Goal: Task Accomplishment & Management: Use online tool/utility

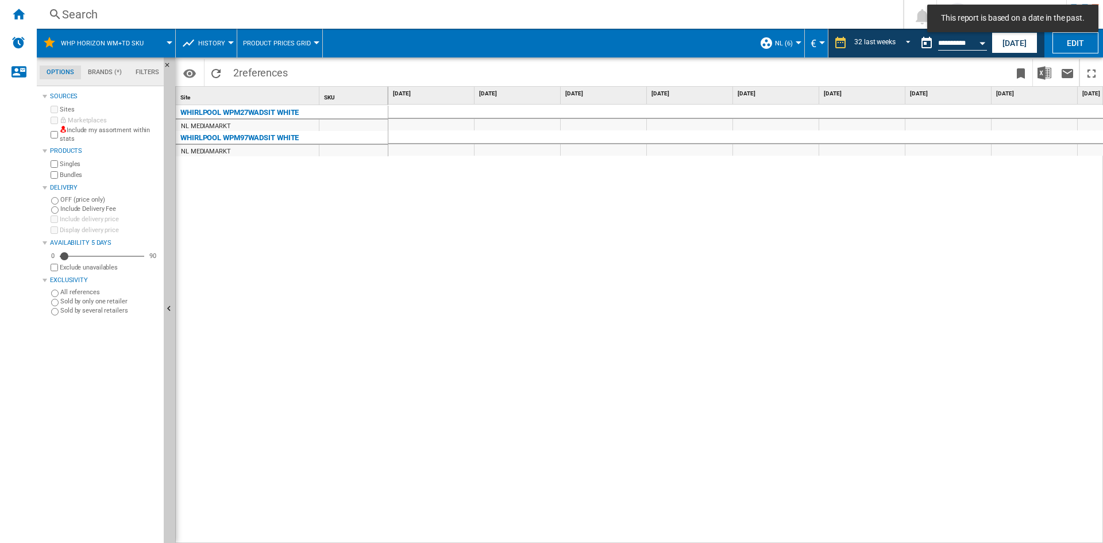
click at [480, 225] on div at bounding box center [745, 324] width 715 height 439
click at [742, 259] on div at bounding box center [745, 324] width 715 height 439
click at [373, 289] on div "WHIRLPOOL WPM27WADSIT WHITE NL MEDIAMARKT WHIRLPOOL WPM97WADSIT WHITE NL MEDIAM…" at bounding box center [282, 321] width 213 height 433
click at [277, 226] on div "WHIRLPOOL WPM27WADSIT WHITE NL MEDIAMARKT WHIRLPOOL WPM97WADSIT WHITE NL MEDIAM…" at bounding box center [282, 321] width 213 height 433
click at [784, 45] on span "NL (6)" at bounding box center [784, 43] width 18 height 7
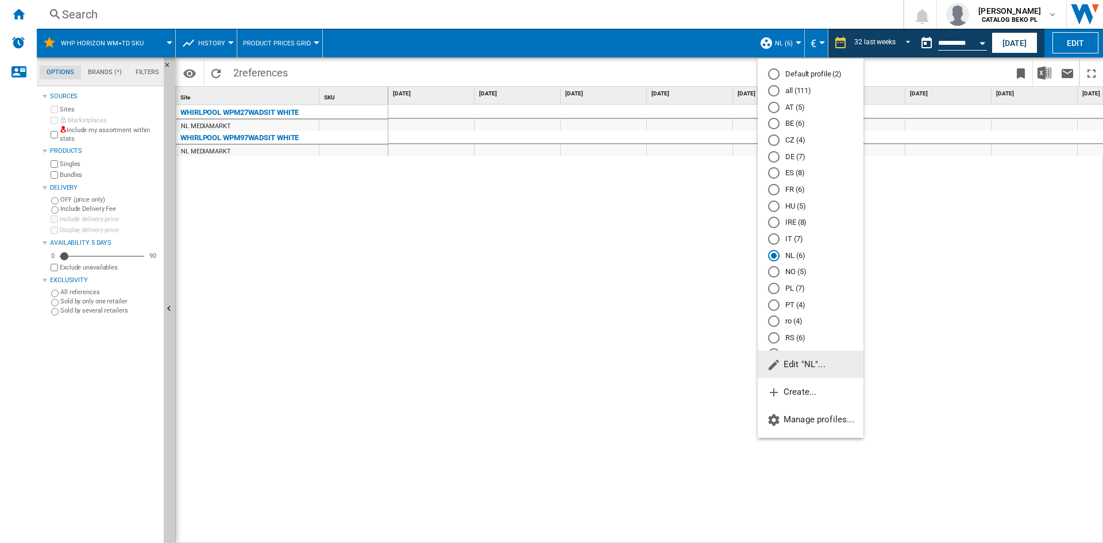
click at [793, 124] on md-radio-button "BE (6)" at bounding box center [810, 123] width 85 height 11
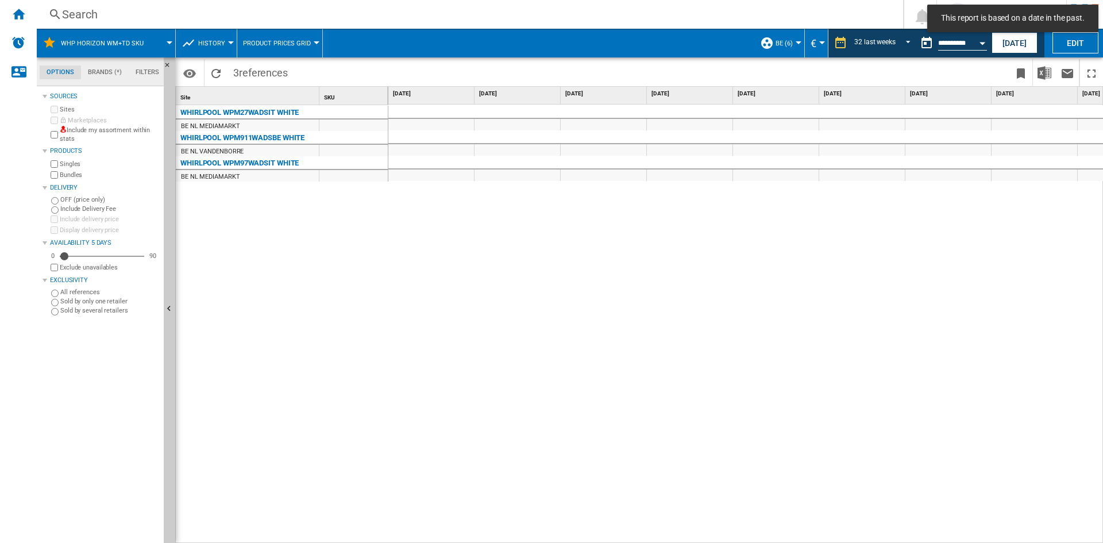
click at [527, 306] on div at bounding box center [745, 324] width 715 height 439
click at [798, 41] on md-menu "BE (6) Default profile (2) all (111) AT (5) BE (6) CZ (4) DE (7) ES (8) FR (6) …" at bounding box center [779, 43] width 51 height 29
click at [795, 46] on button "BE (6)" at bounding box center [787, 43] width 23 height 29
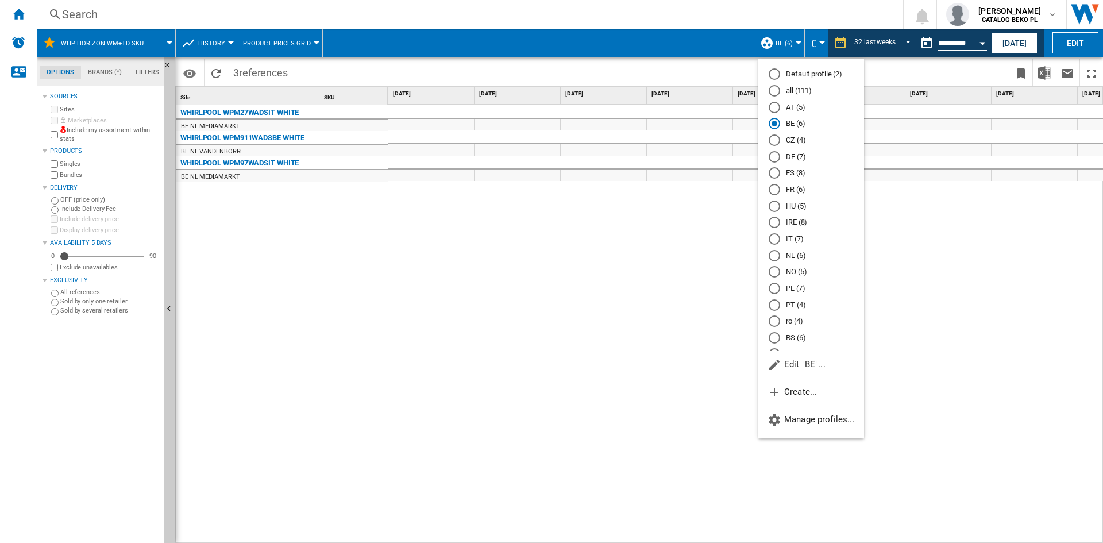
click at [792, 256] on md-radio-button "NL (6)" at bounding box center [811, 255] width 85 height 11
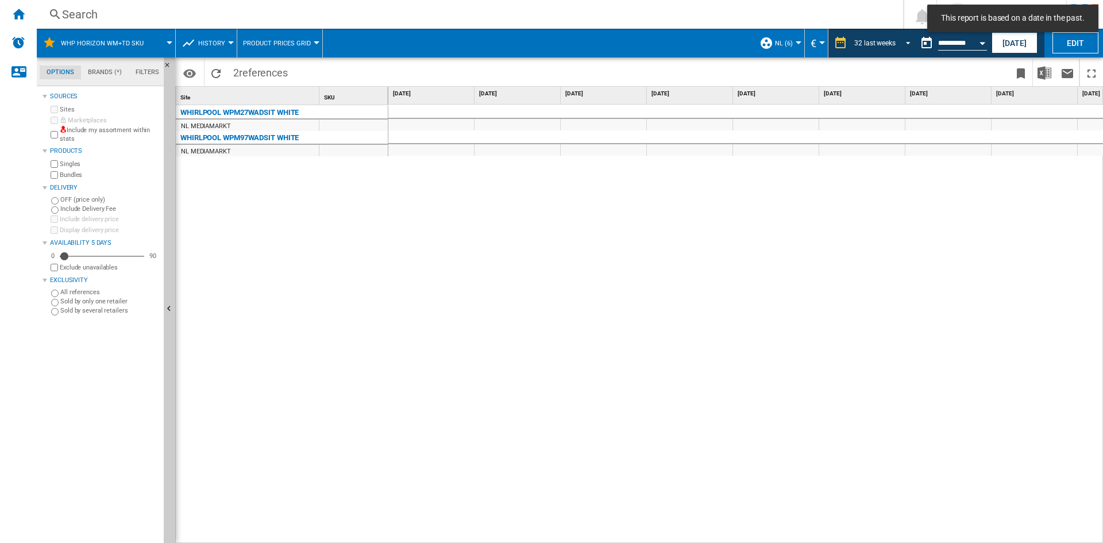
click at [872, 44] on div "32 last weeks" at bounding box center [874, 43] width 41 height 8
click at [703, 34] on md-backdrop at bounding box center [551, 271] width 1103 height 543
click at [778, 42] on span "NL (6)" at bounding box center [784, 43] width 18 height 7
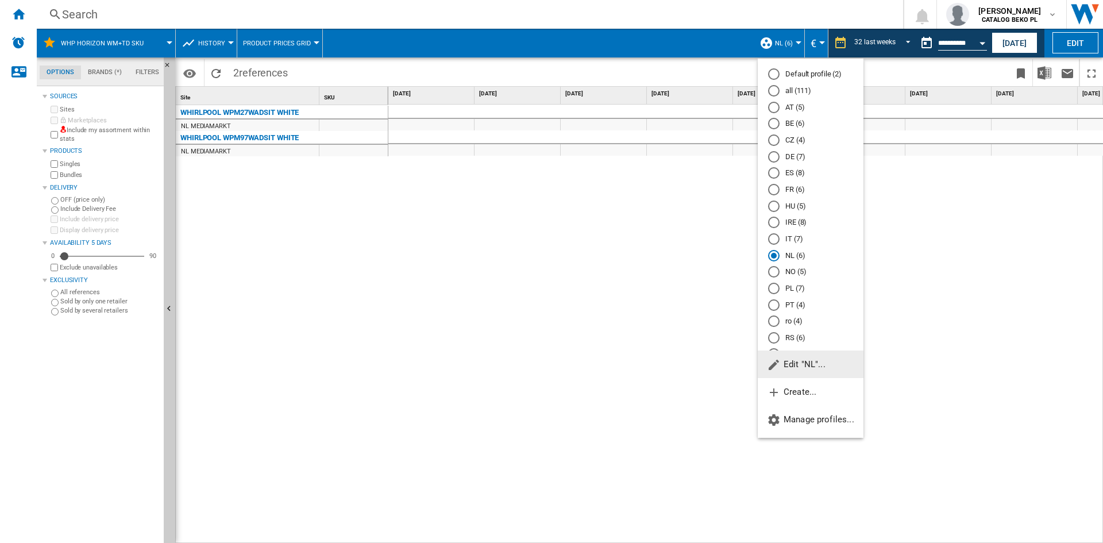
click at [792, 123] on md-radio-button "BE (6)" at bounding box center [810, 123] width 85 height 11
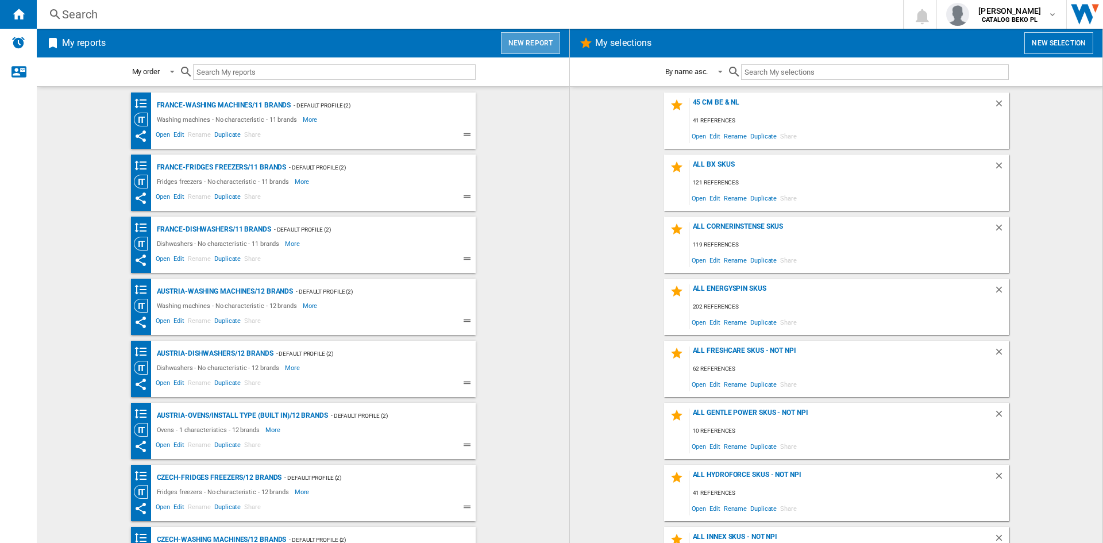
click at [537, 38] on button "New report" at bounding box center [530, 43] width 59 height 22
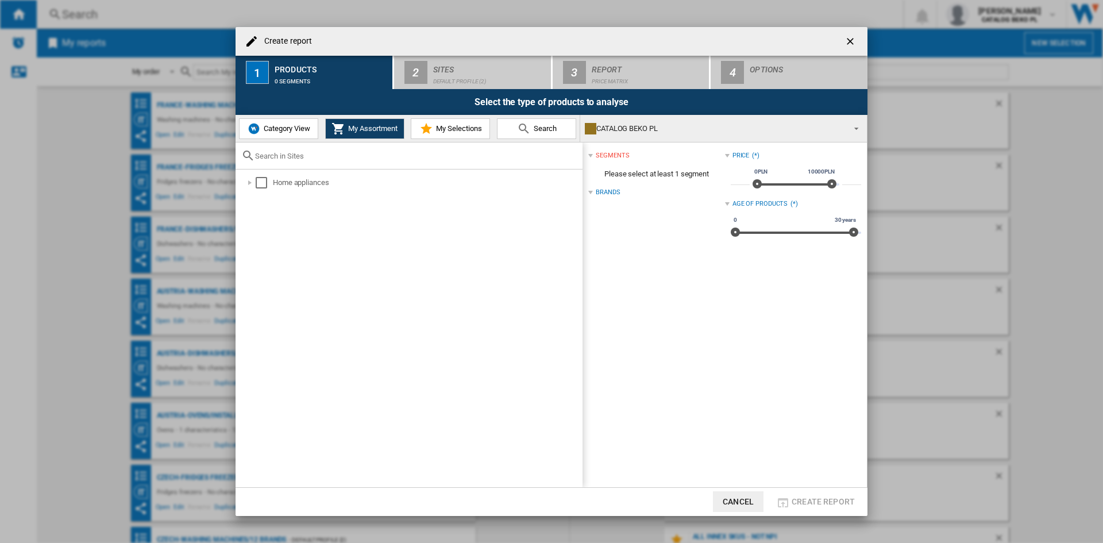
click at [296, 136] on button "Category View" at bounding box center [278, 128] width 79 height 21
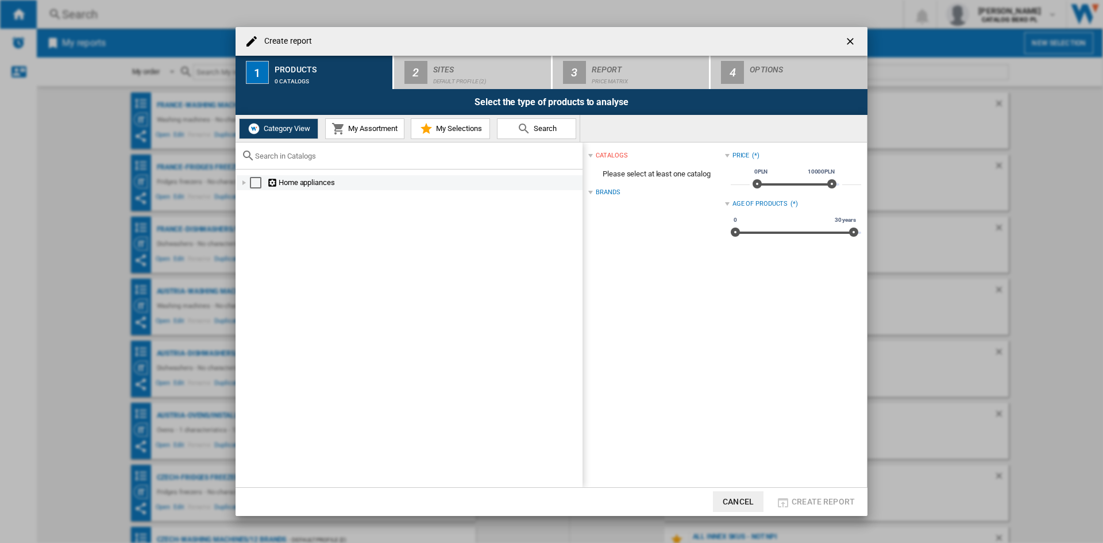
click at [238, 179] on div at bounding box center [243, 182] width 11 height 11
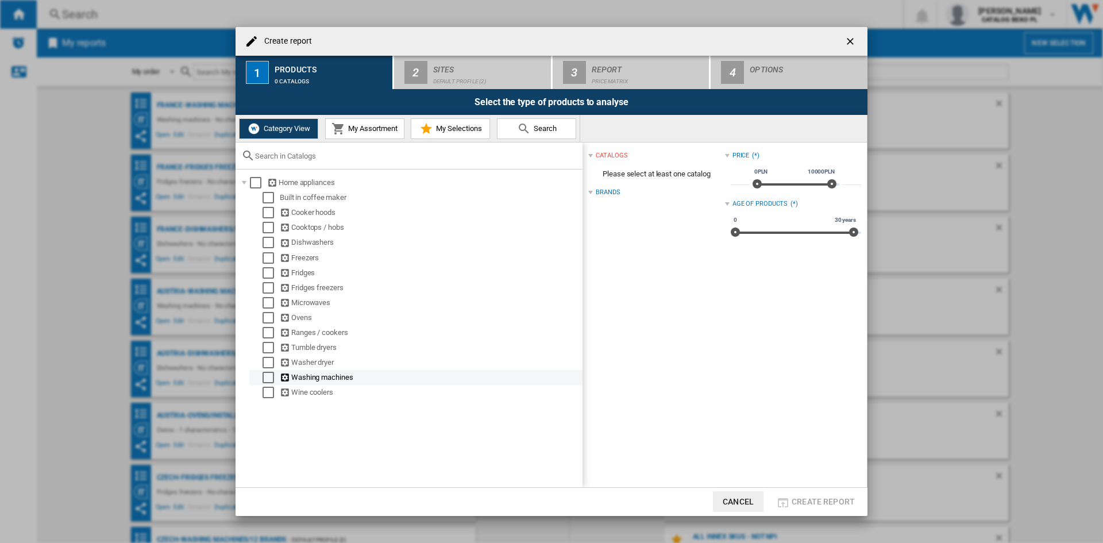
click at [264, 377] on div "Select" at bounding box center [268, 377] width 11 height 11
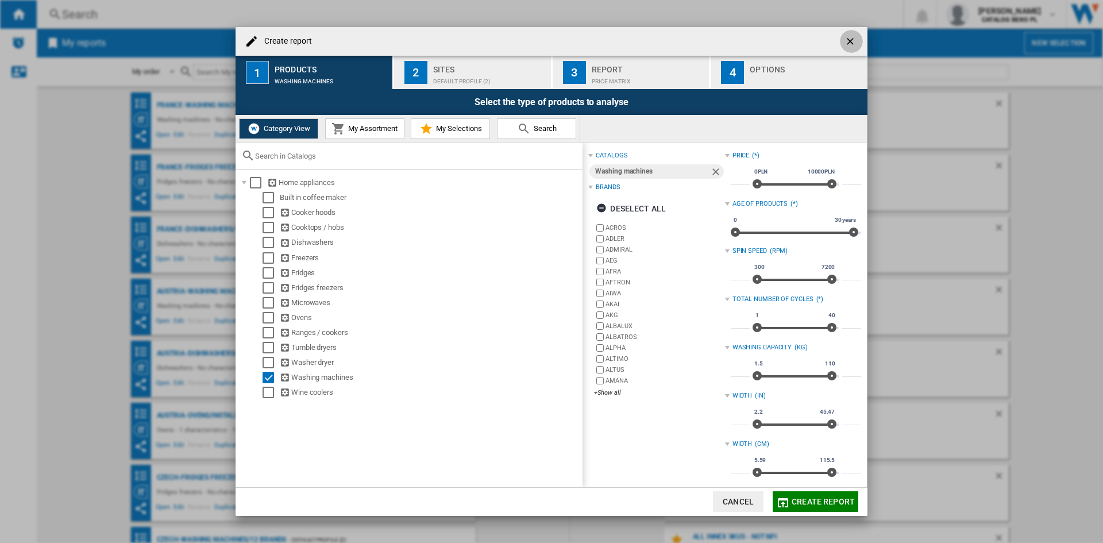
click at [843, 40] on button "button" at bounding box center [851, 41] width 23 height 23
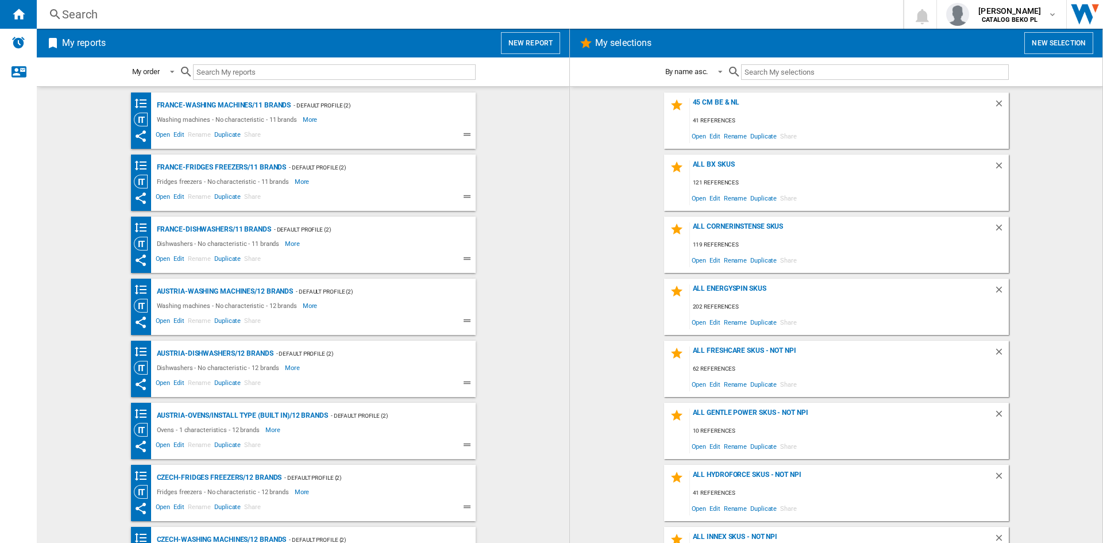
click at [611, 168] on wk-selection "all bx skus 121 references Open Edit Rename Duplicate Share" at bounding box center [836, 183] width 510 height 56
